Goal: Information Seeking & Learning: Learn about a topic

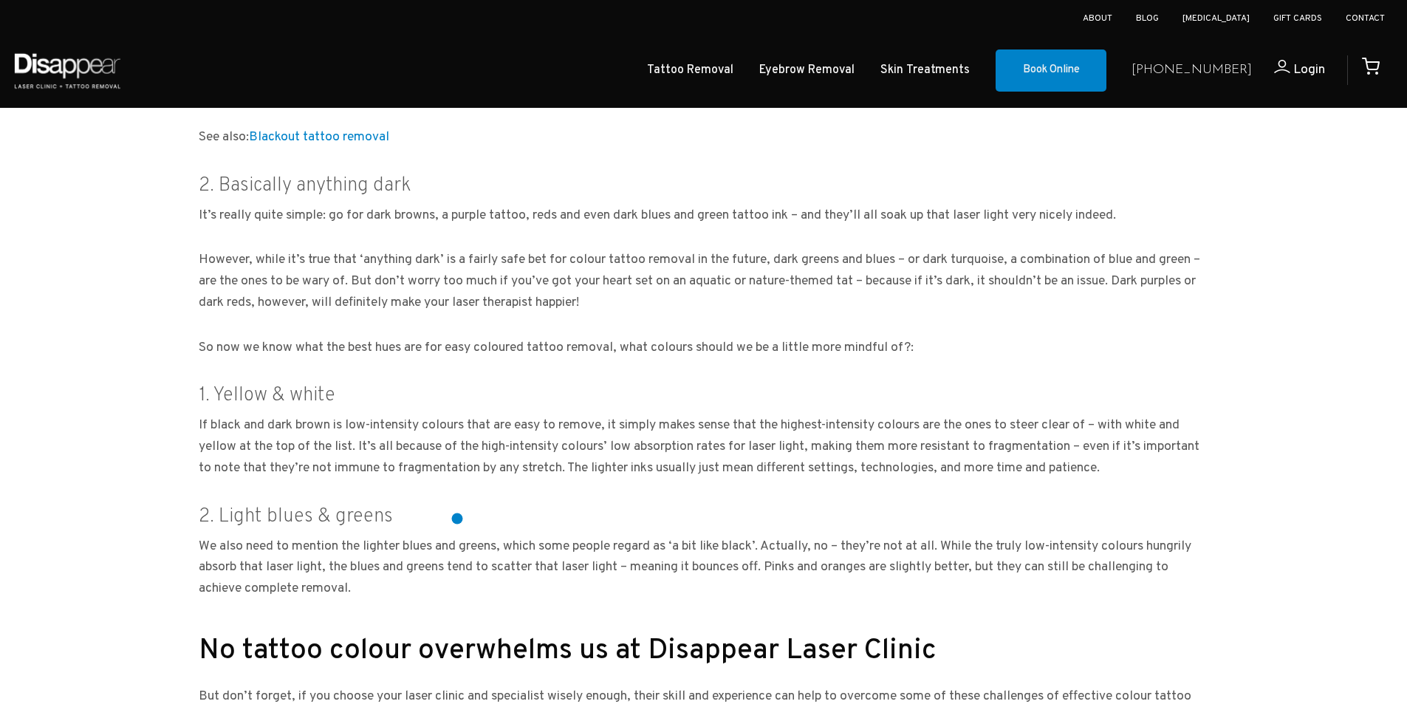
scroll to position [887, 0]
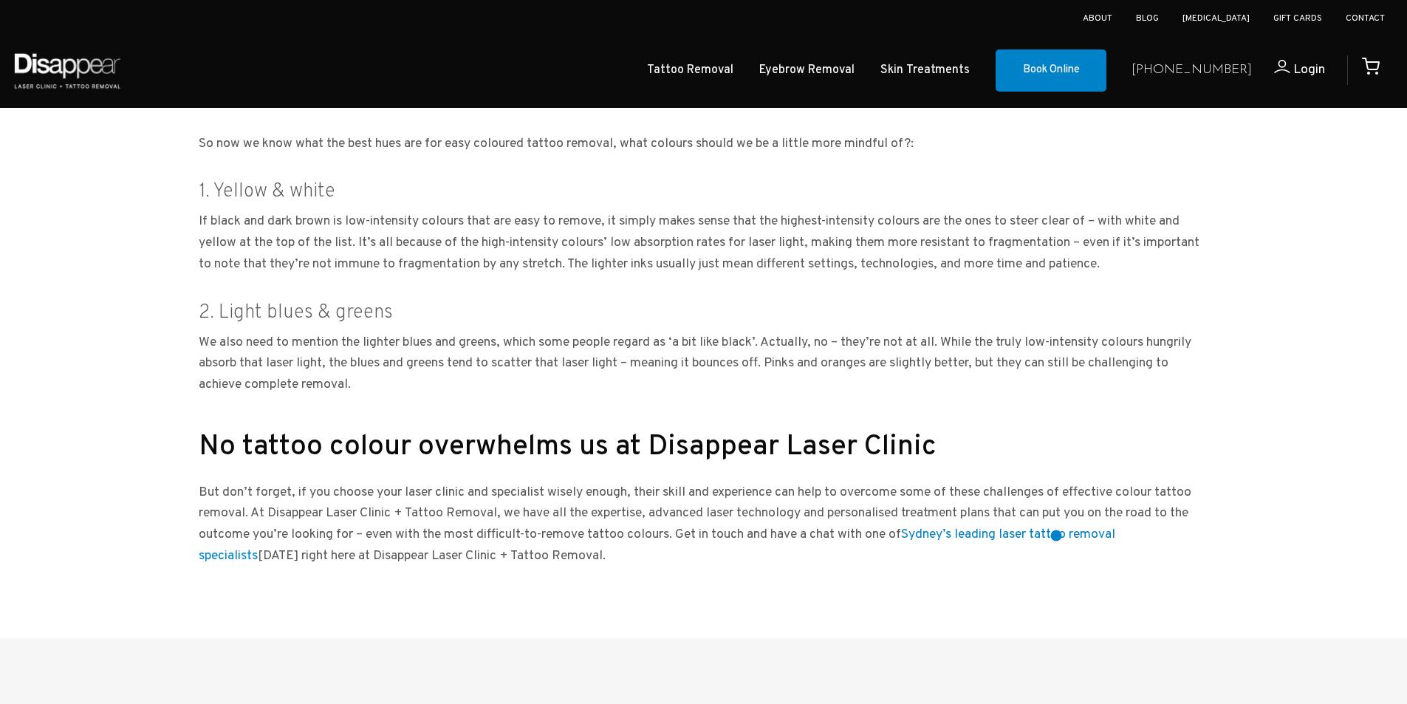
click at [1056, 536] on link "Sydney’s leading laser tattoo removal specialists" at bounding box center [657, 545] width 917 height 38
